Goal: Information Seeking & Learning: Learn about a topic

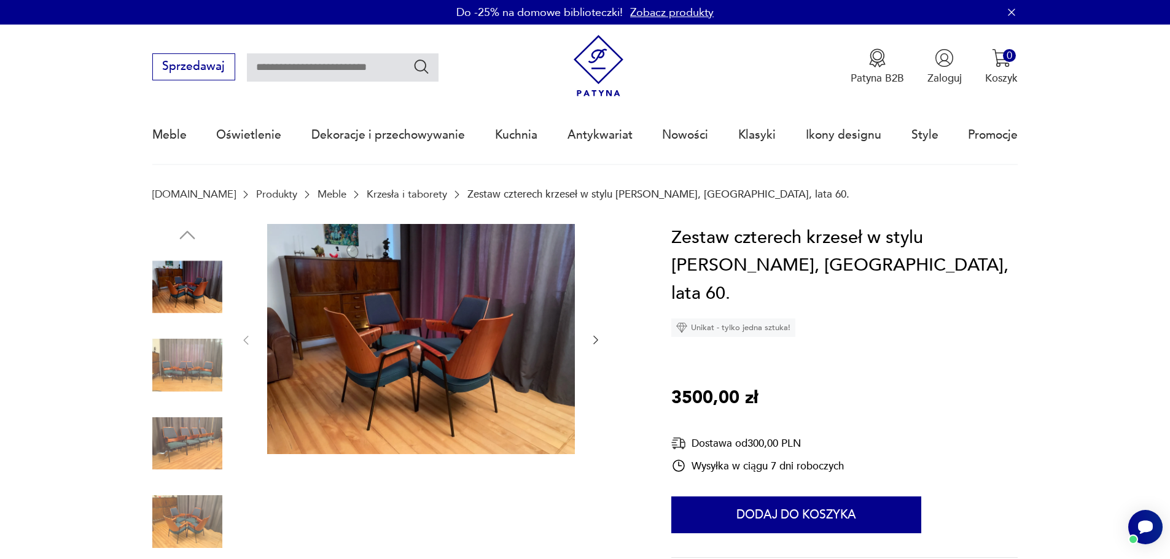
click at [598, 339] on icon "button" at bounding box center [596, 340] width 12 height 12
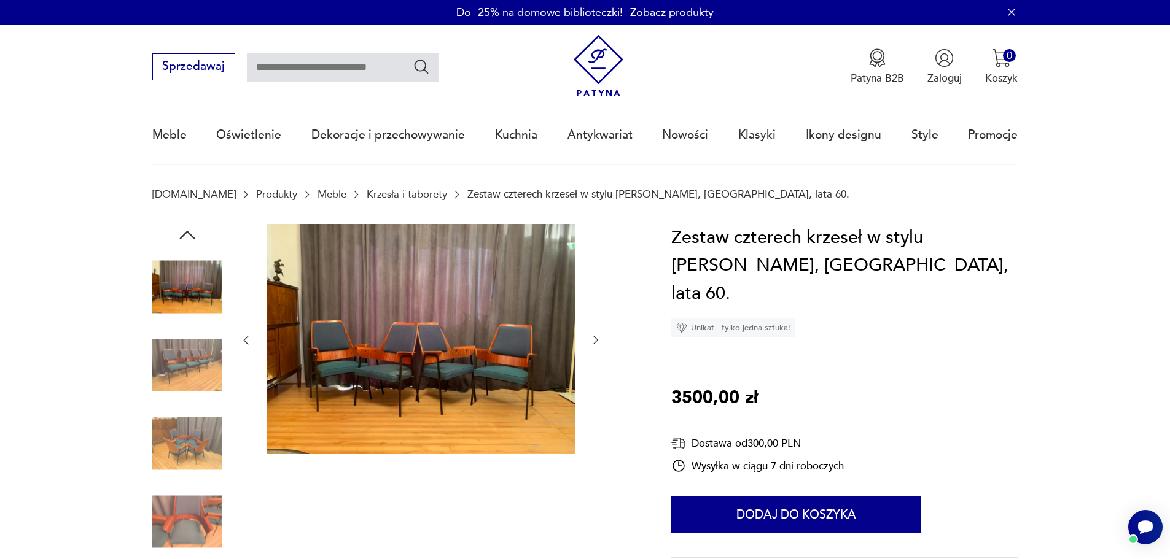
click at [598, 340] on icon "button" at bounding box center [596, 340] width 12 height 12
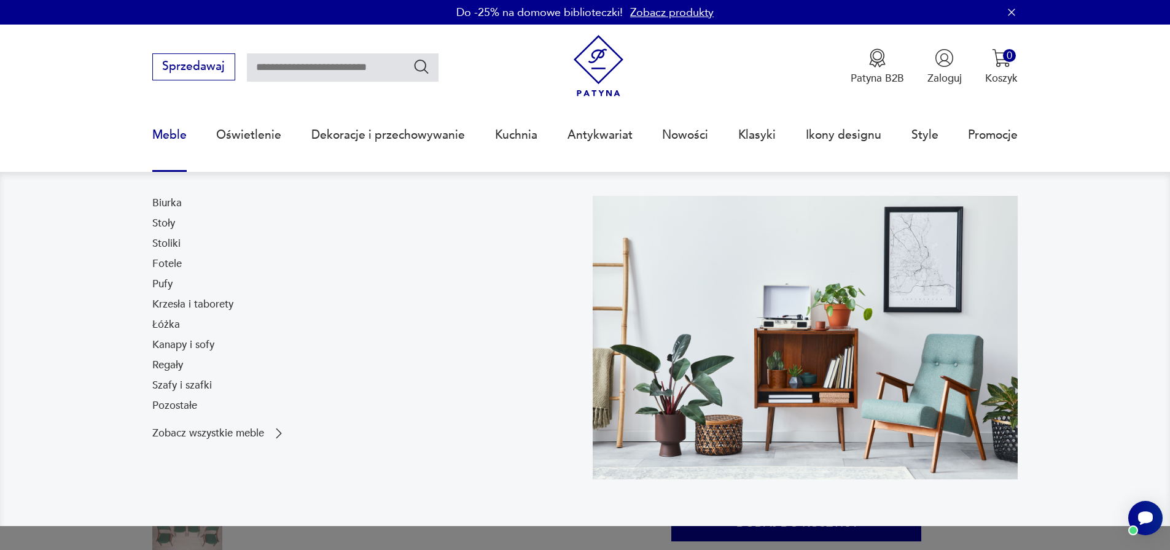
click at [190, 388] on link "Szafy i szafki" at bounding box center [182, 385] width 60 height 15
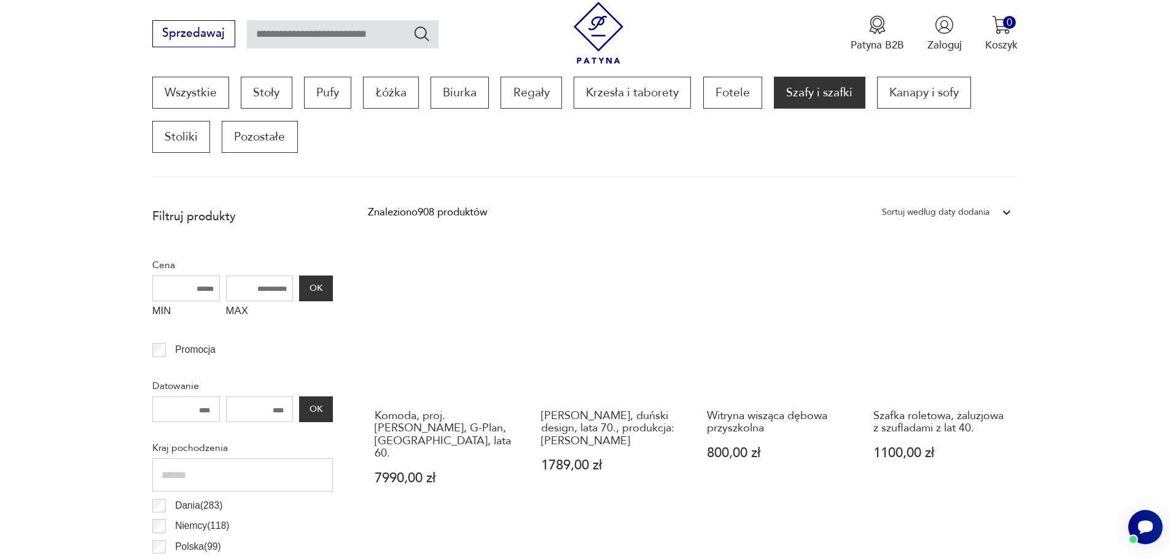
scroll to position [531, 0]
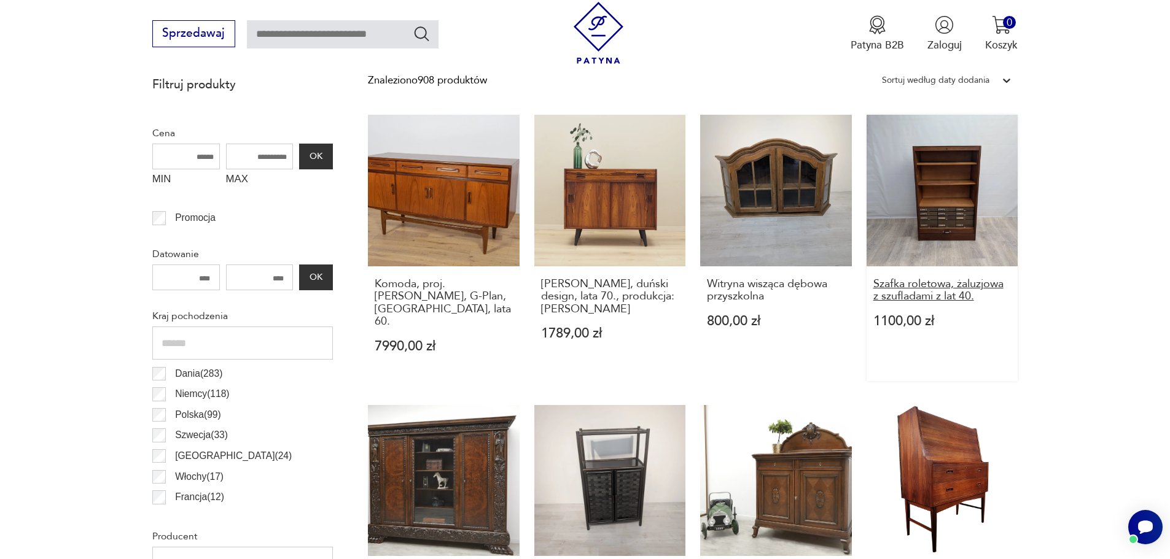
click at [961, 295] on h3 "Szafka roletowa, żaluzjowa z szufladami z lat 40." at bounding box center [942, 290] width 138 height 25
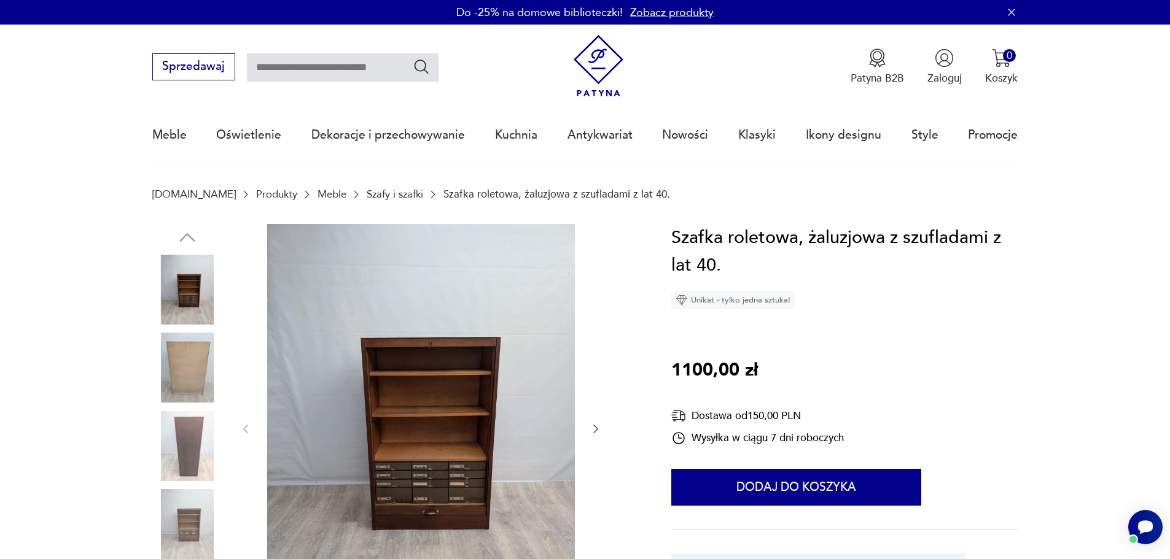
click at [588, 431] on div at bounding box center [421, 429] width 362 height 411
click at [598, 430] on icon "button" at bounding box center [596, 429] width 12 height 12
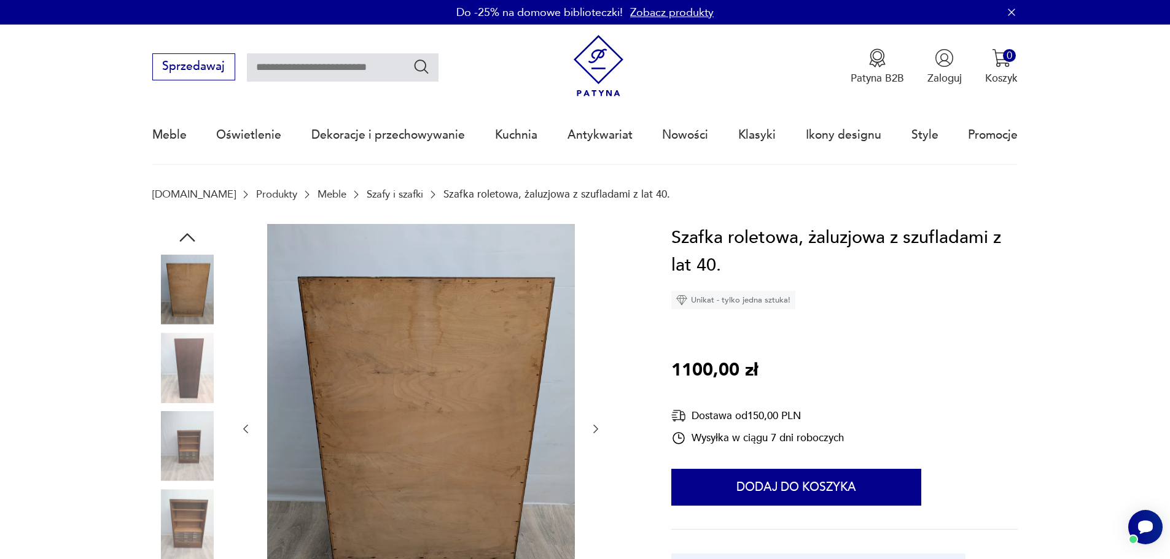
click at [598, 430] on icon "button" at bounding box center [596, 429] width 12 height 12
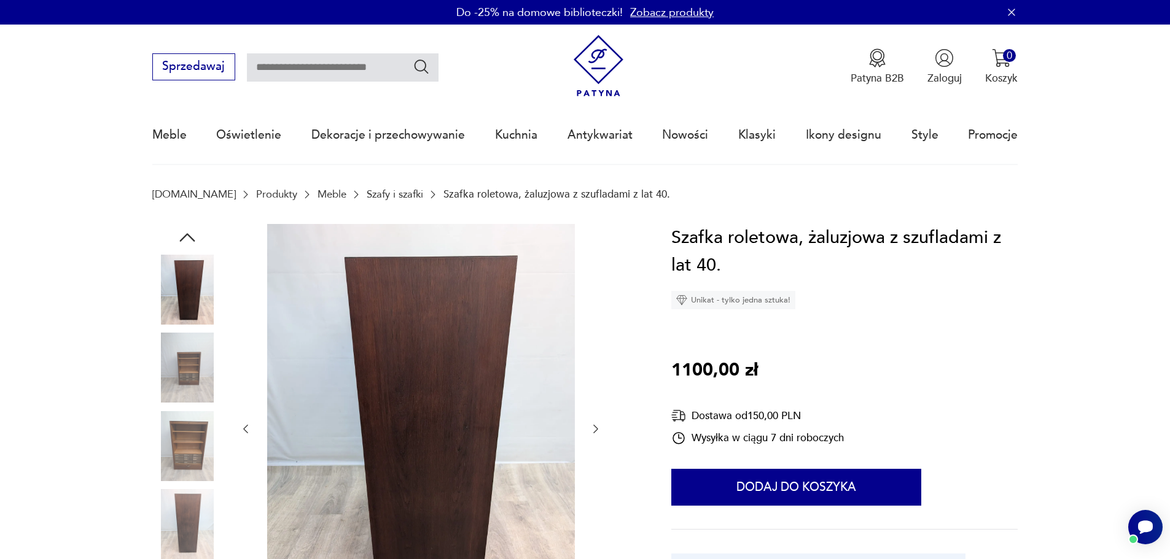
click at [598, 430] on icon "button" at bounding box center [596, 429] width 12 height 12
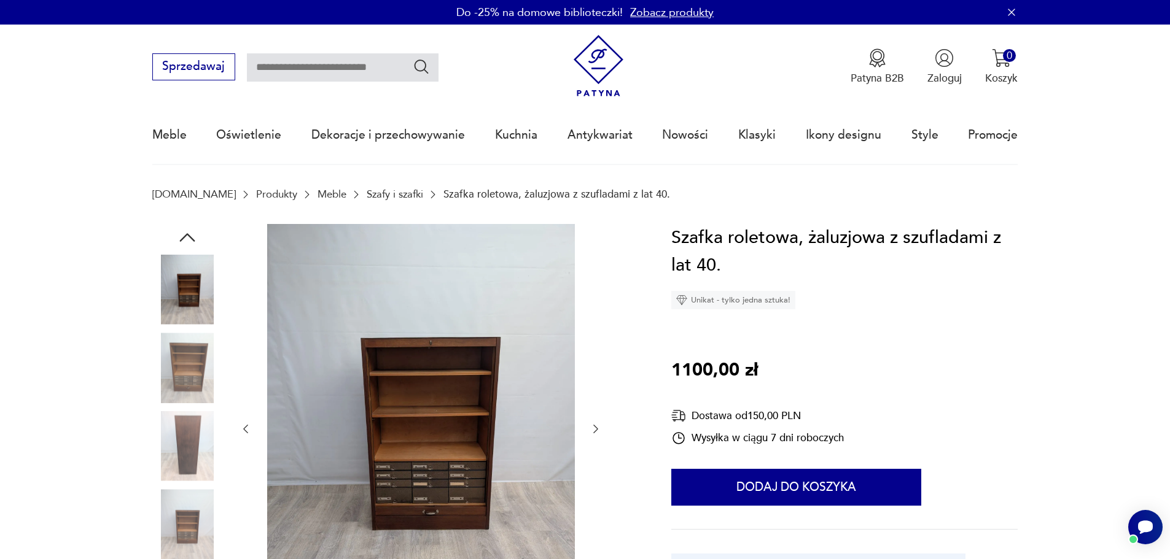
click at [598, 430] on icon "button" at bounding box center [596, 429] width 12 height 12
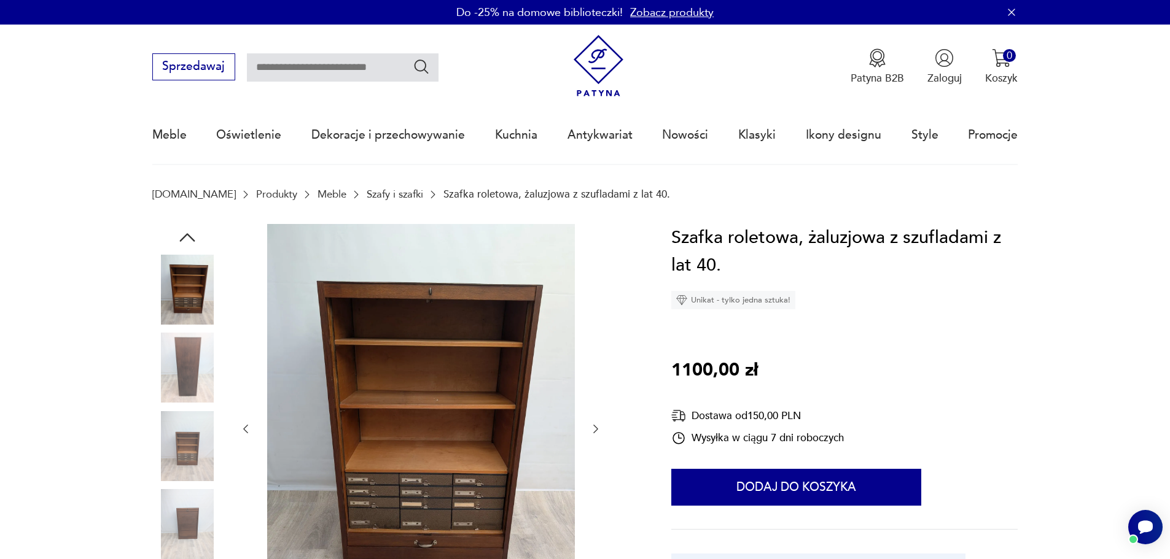
click at [598, 430] on icon "button" at bounding box center [596, 429] width 12 height 12
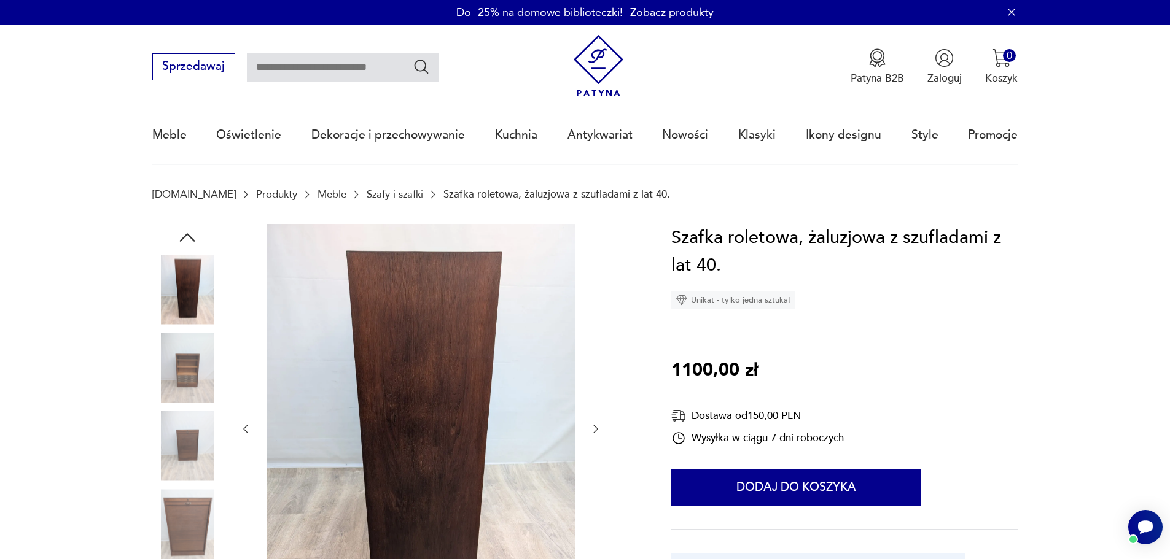
click at [598, 430] on icon "button" at bounding box center [596, 429] width 12 height 12
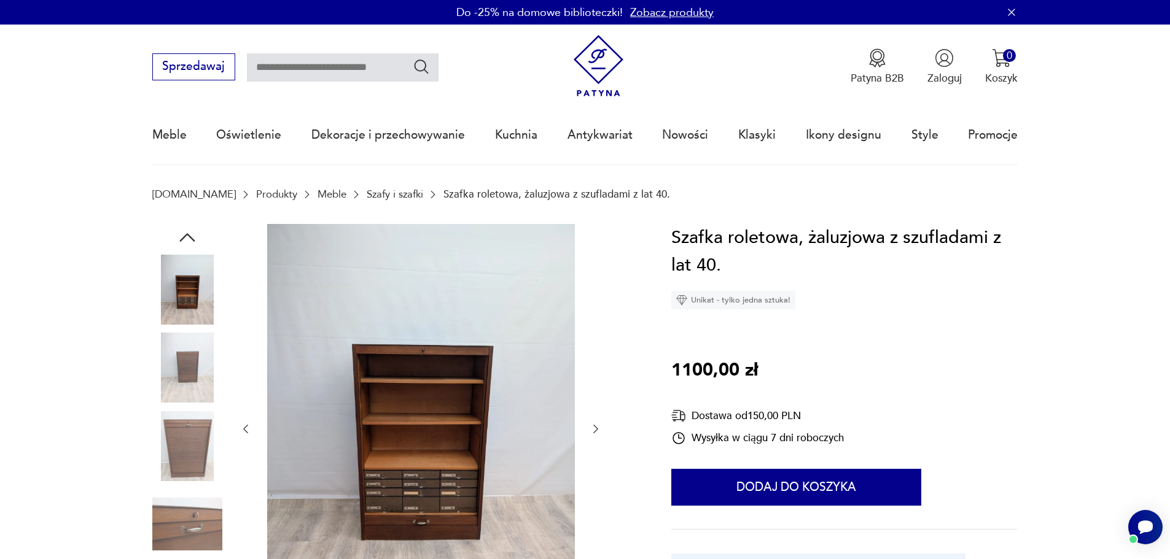
click at [598, 430] on icon "button" at bounding box center [596, 429] width 12 height 12
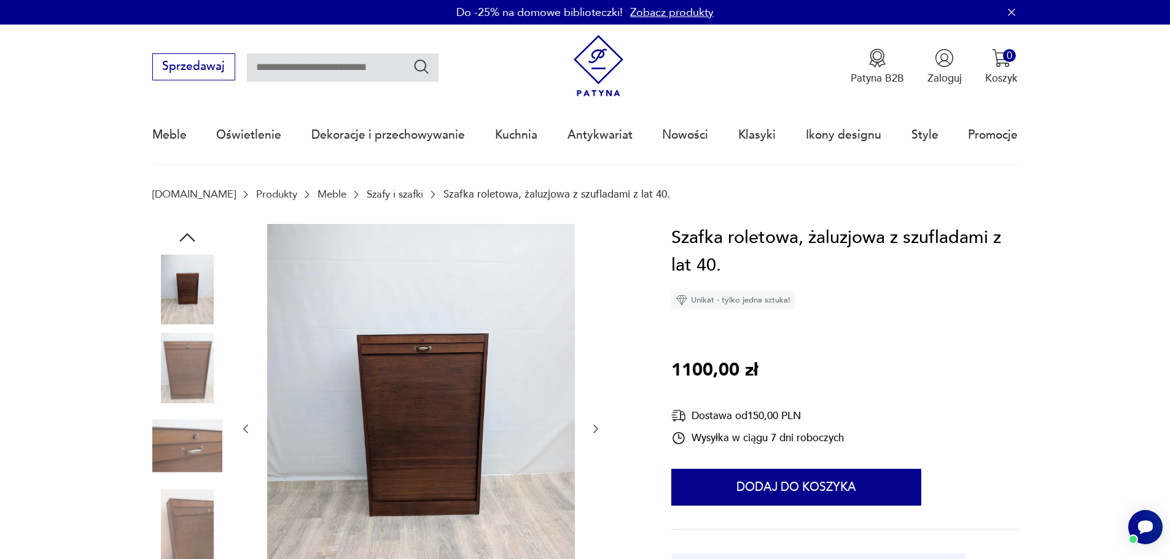
click at [598, 431] on icon "button" at bounding box center [596, 429] width 12 height 12
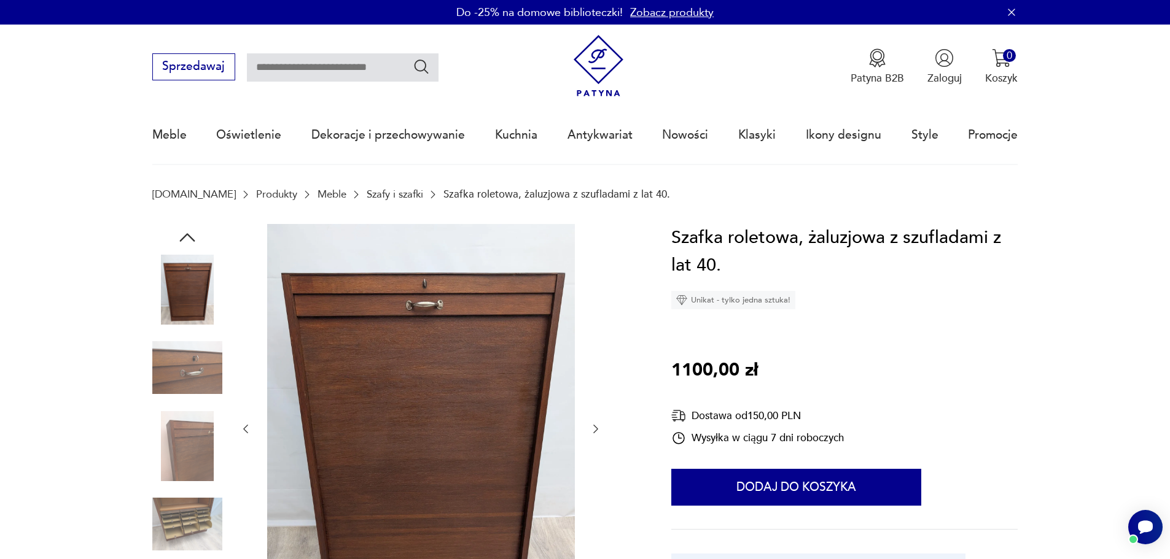
click at [598, 431] on icon "button" at bounding box center [596, 429] width 12 height 12
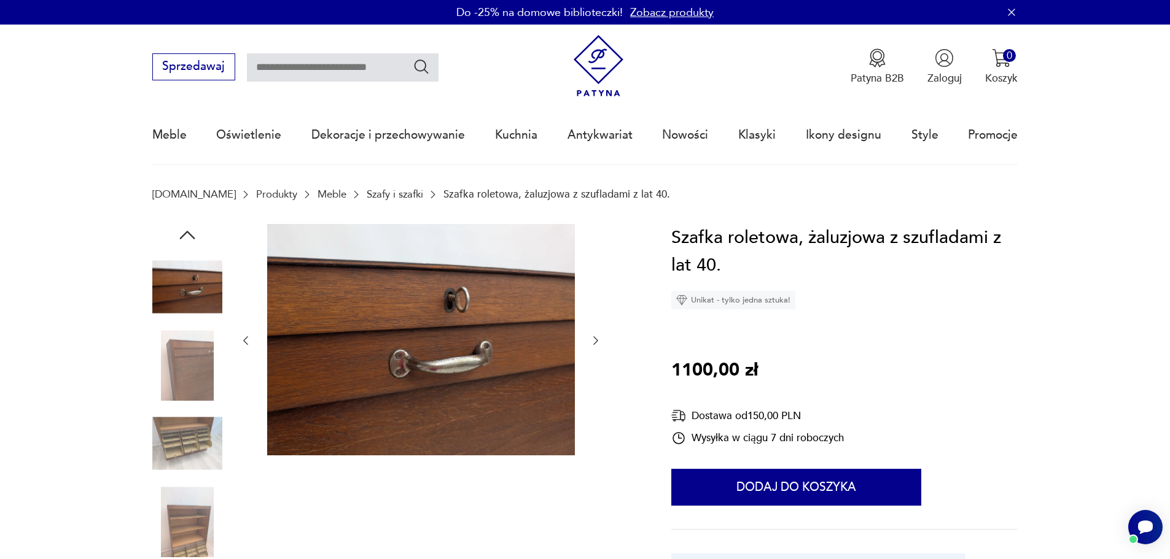
click at [598, 432] on div at bounding box center [421, 341] width 362 height 234
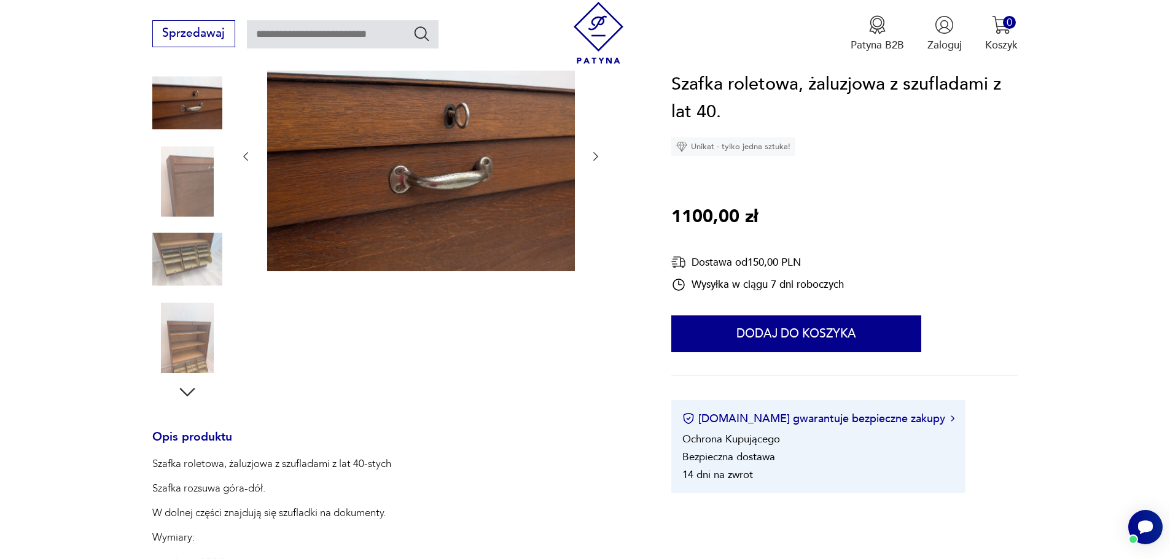
scroll to position [307, 0]
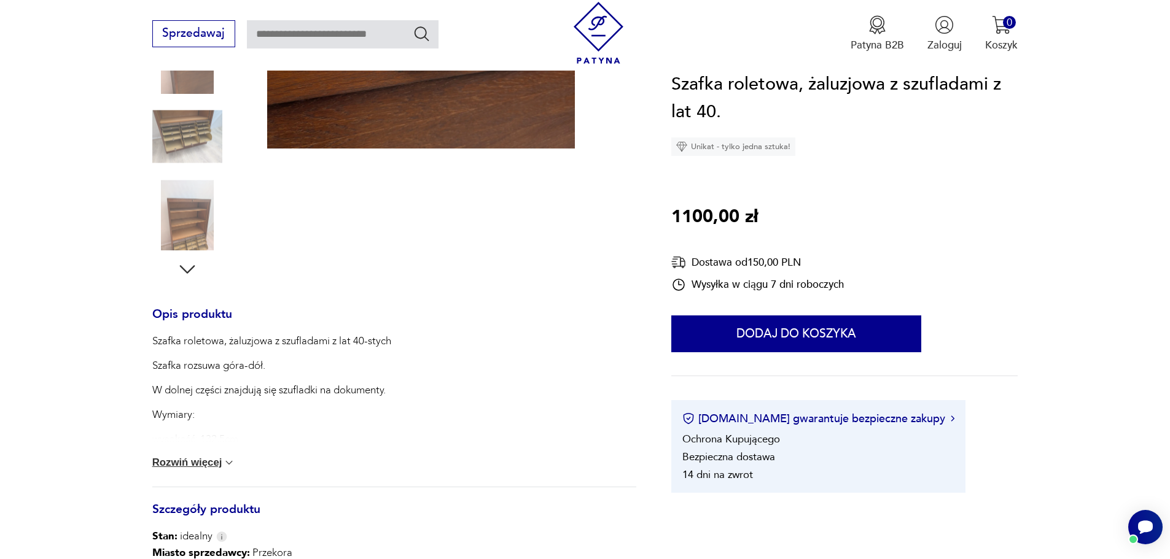
click at [198, 461] on button "Rozwiń więcej" at bounding box center [194, 463] width 84 height 12
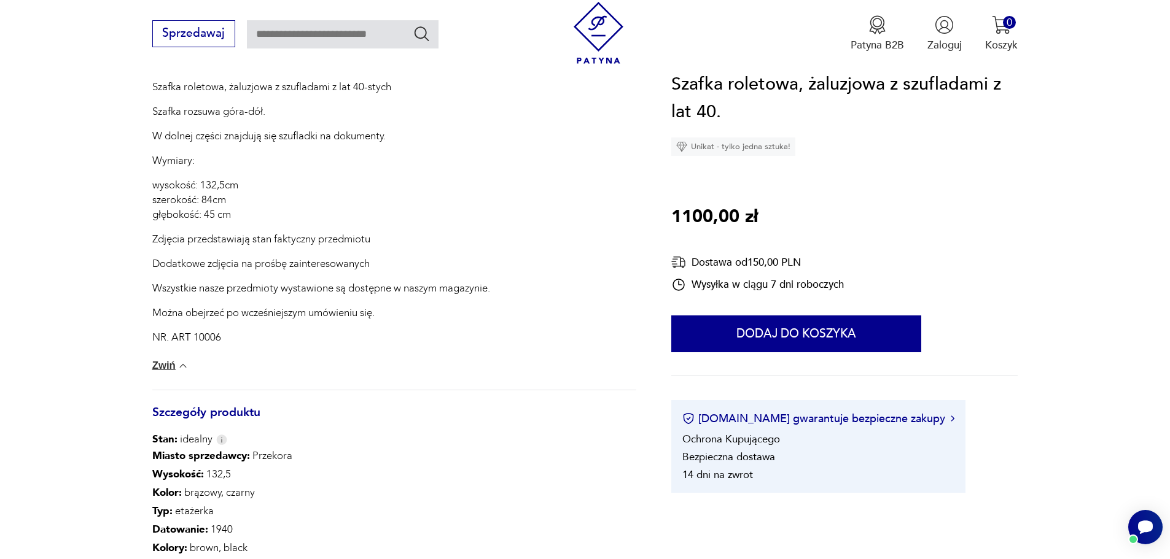
scroll to position [676, 0]
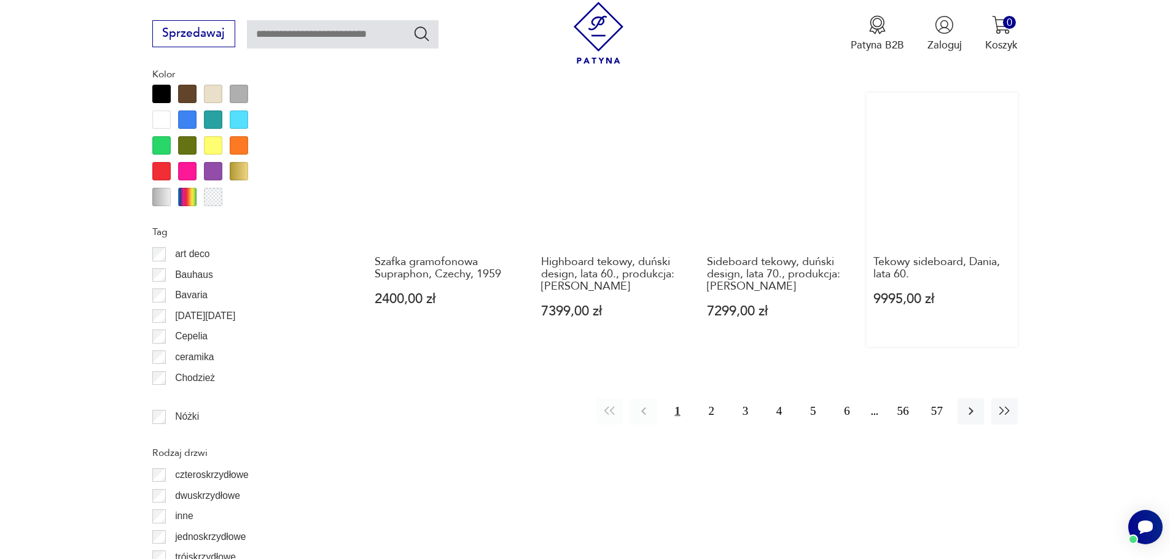
scroll to position [1413, 0]
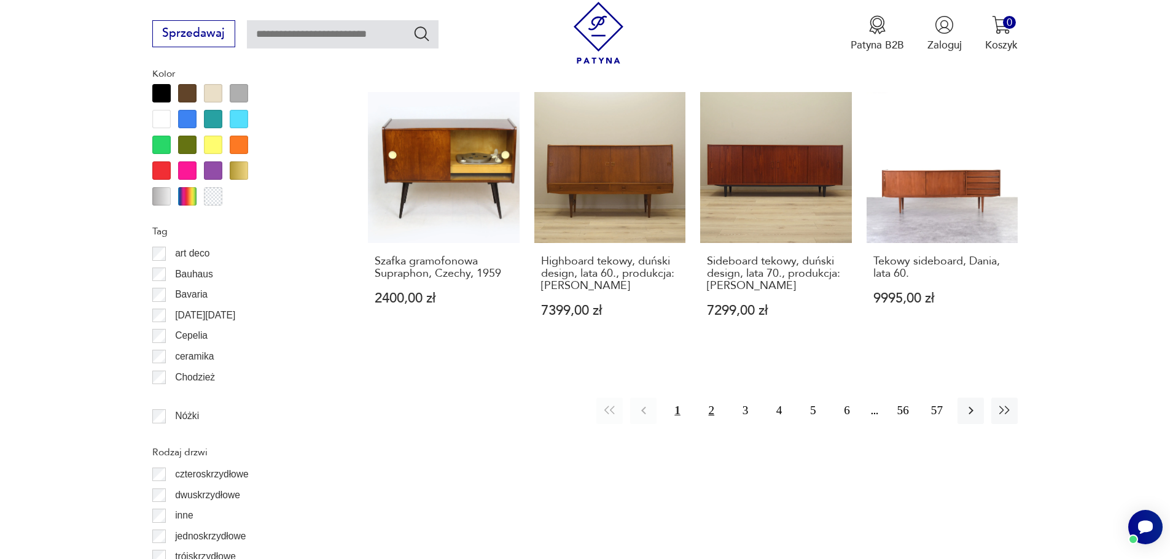
click at [708, 398] on button "2" at bounding box center [711, 411] width 26 height 26
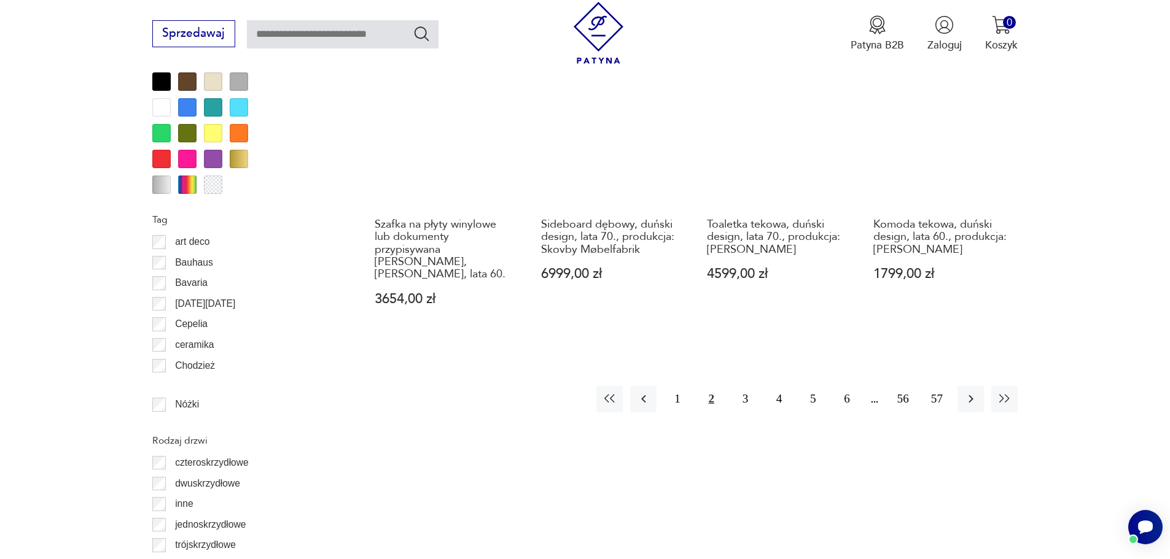
scroll to position [1460, 0]
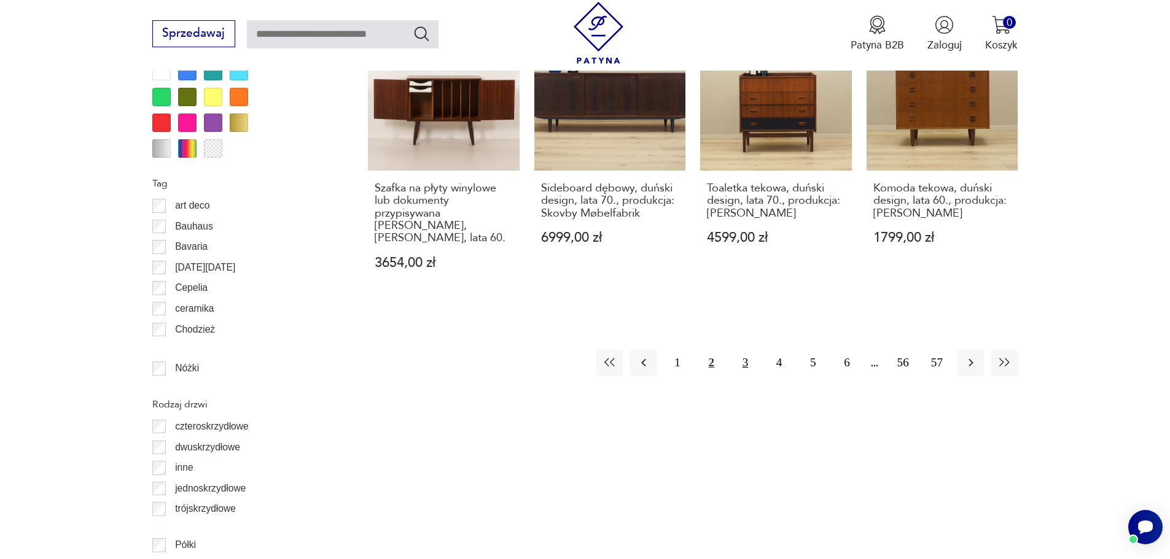
click at [745, 365] on button "3" at bounding box center [745, 363] width 26 height 26
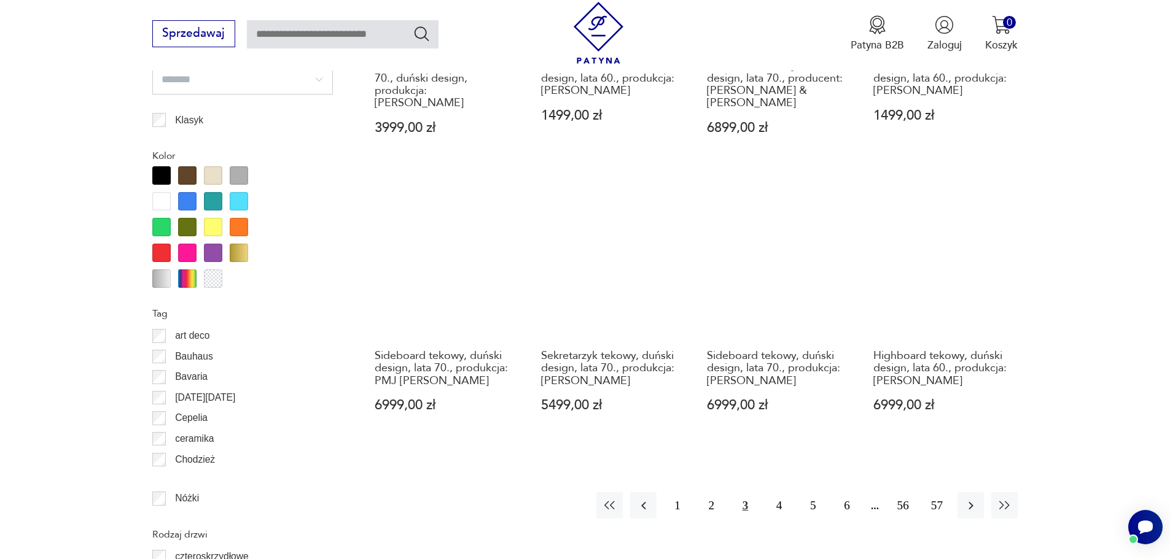
scroll to position [1399, 0]
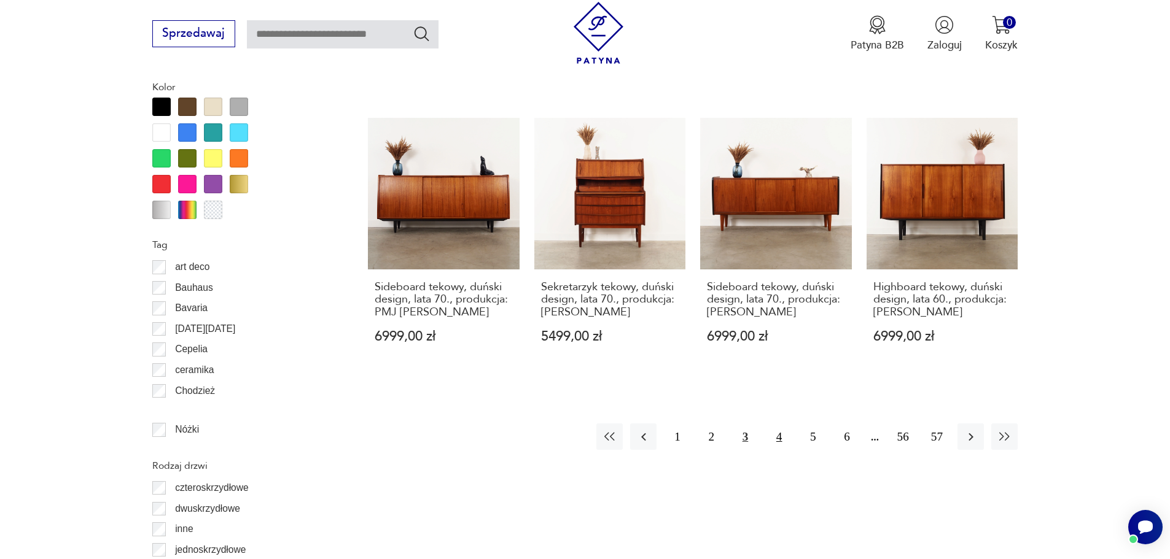
click at [776, 424] on button "4" at bounding box center [779, 437] width 26 height 26
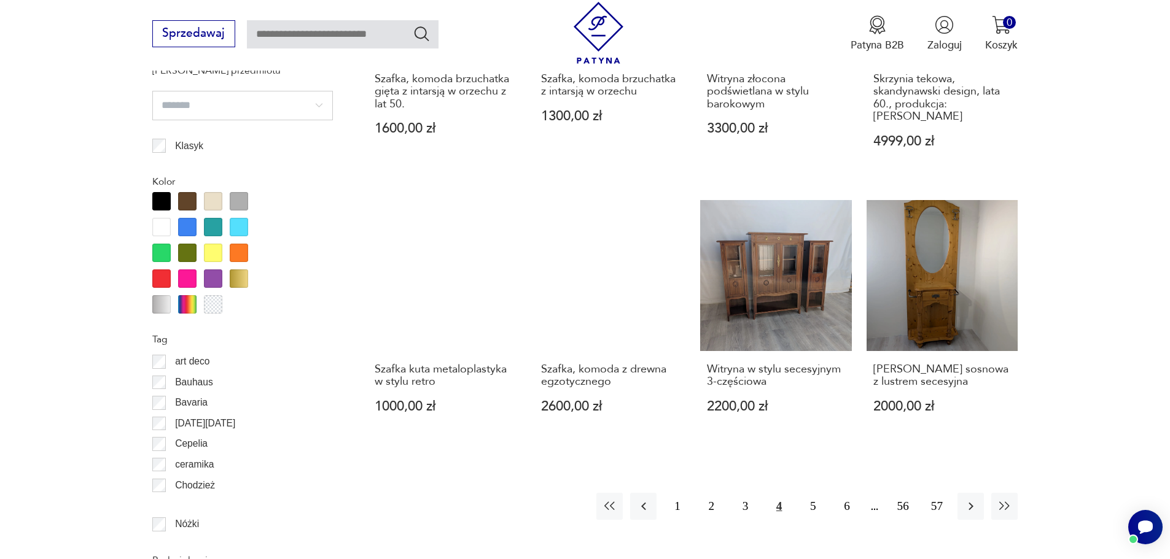
scroll to position [1399, 0]
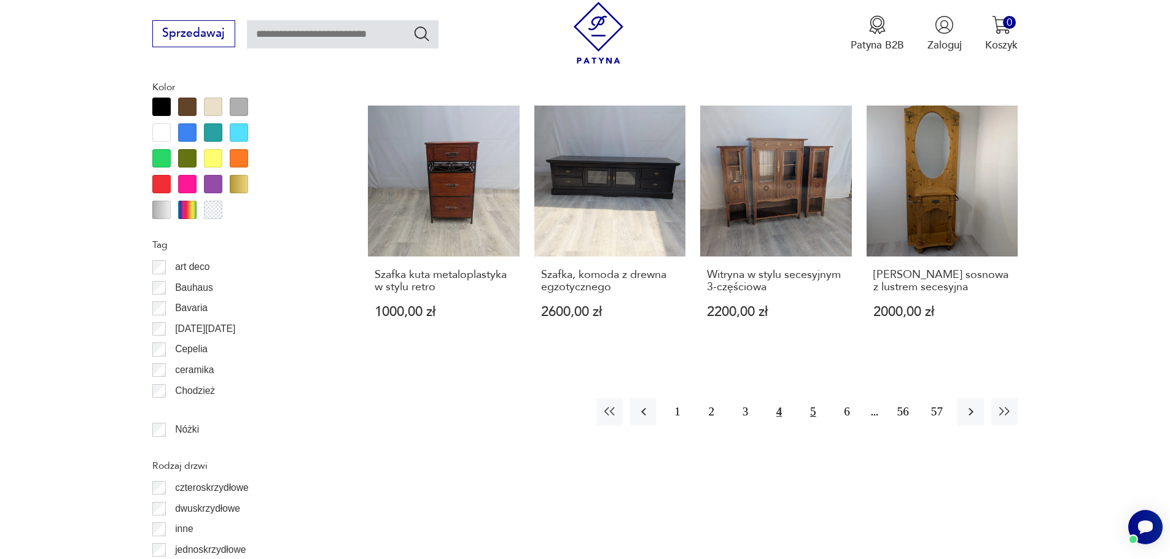
click at [809, 406] on button "5" at bounding box center [813, 412] width 26 height 26
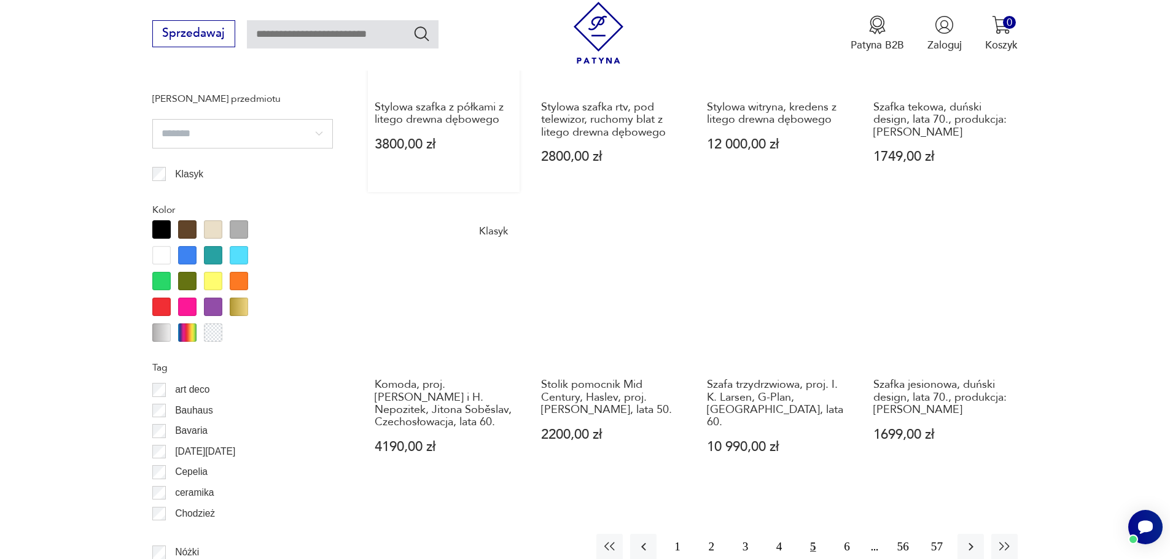
scroll to position [1522, 0]
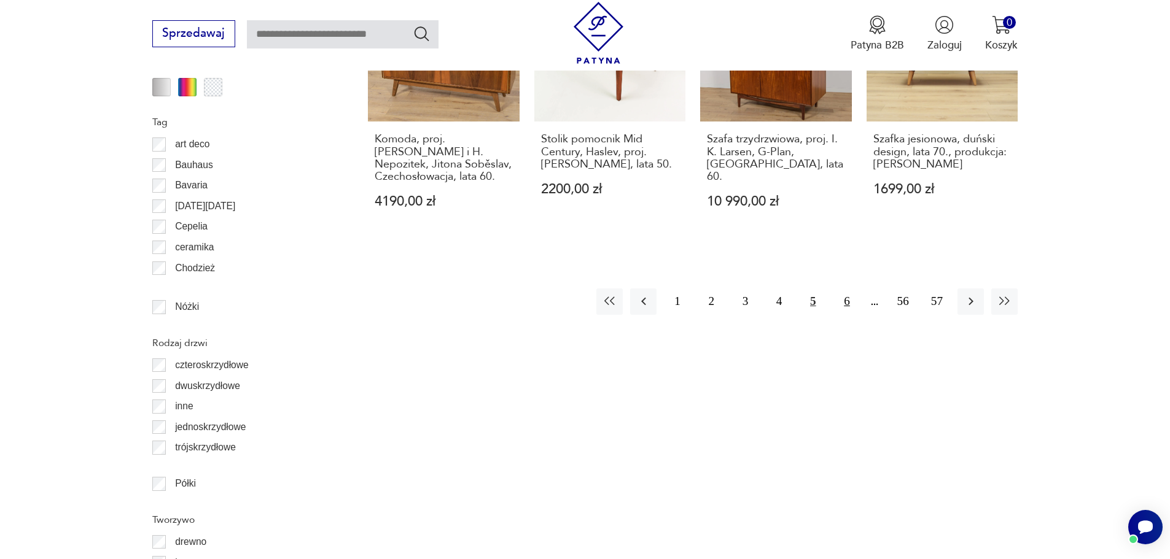
click at [852, 305] on button "6" at bounding box center [846, 302] width 26 height 26
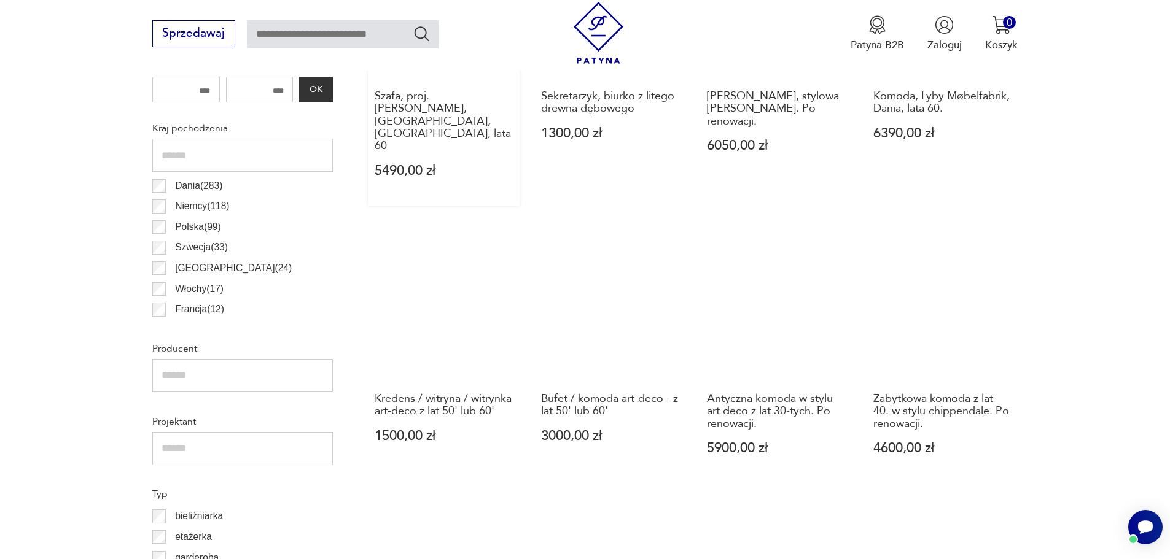
scroll to position [723, 0]
